Goal: Transaction & Acquisition: Purchase product/service

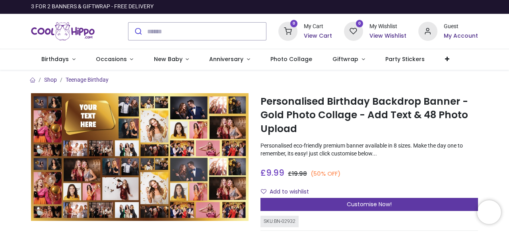
click at [348, 203] on span "Customise Now!" at bounding box center [368, 205] width 45 height 8
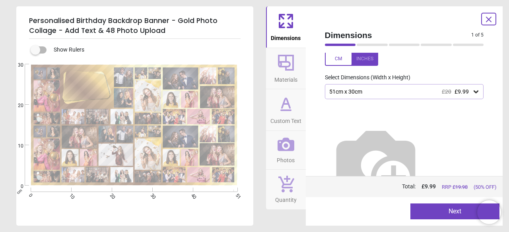
scroll to position [33, 0]
